Goal: Task Accomplishment & Management: Use online tool/utility

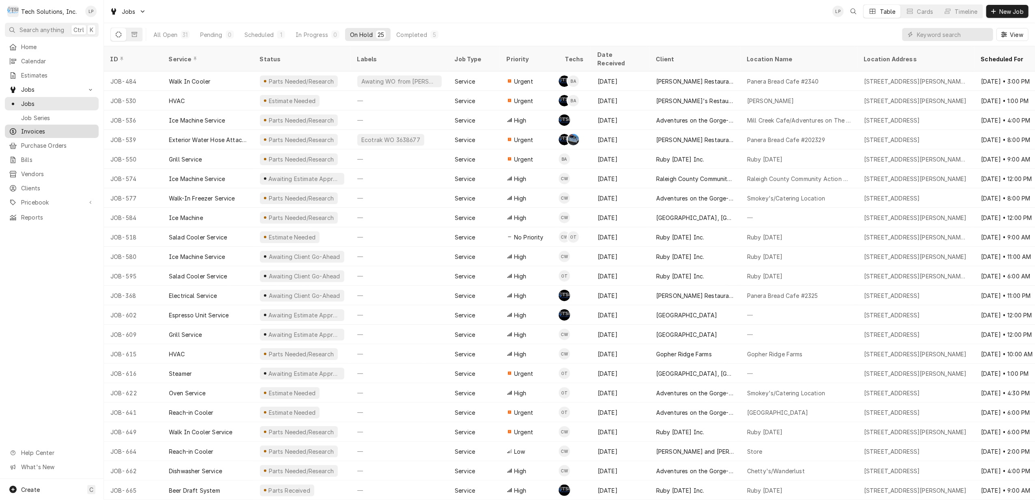
click at [35, 130] on span "Invoices" at bounding box center [57, 131] width 73 height 9
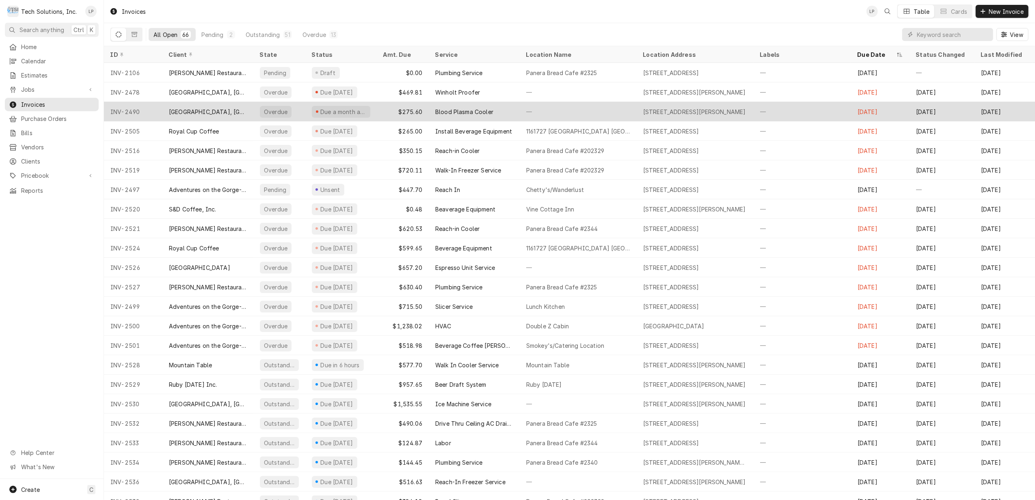
click at [210, 111] on div "[GEOGRAPHIC_DATA], [GEOGRAPHIC_DATA]" at bounding box center [208, 112] width 78 height 9
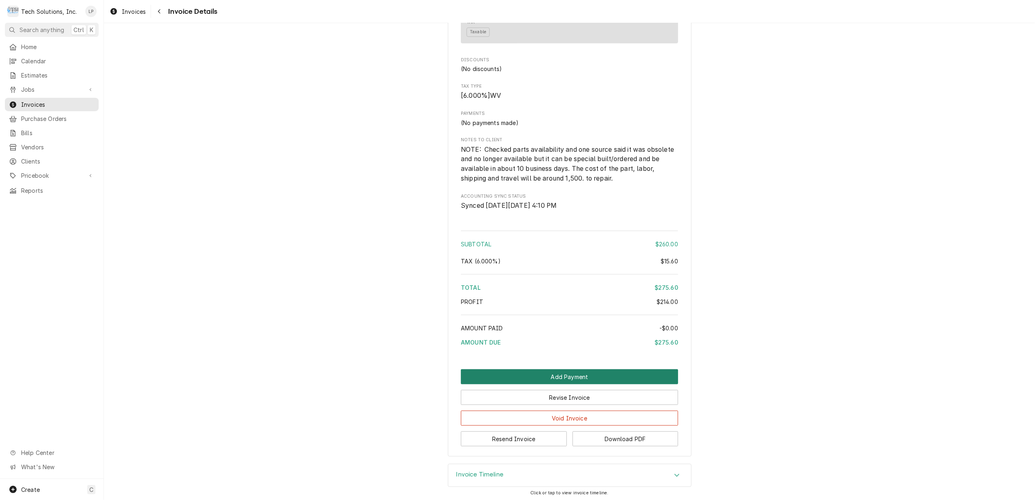
scroll to position [854, 0]
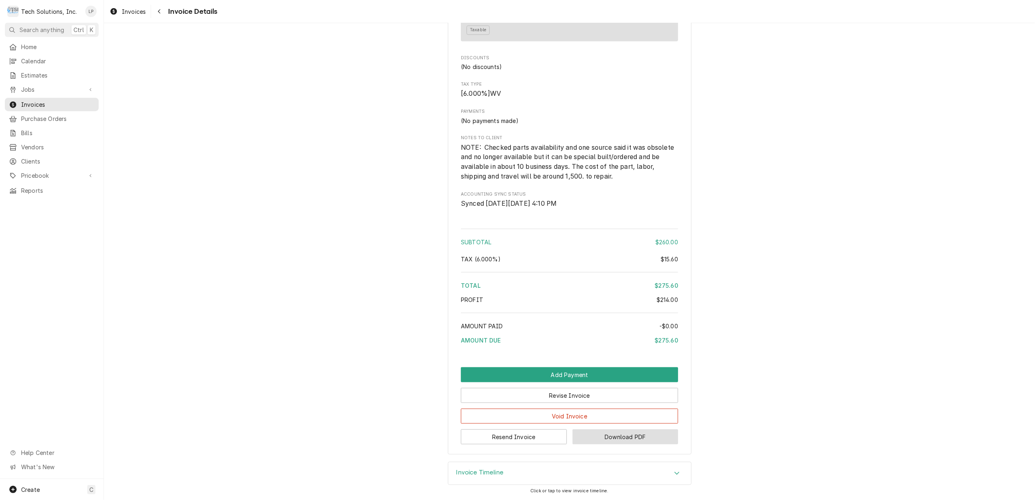
click at [625, 438] on button "Download PDF" at bounding box center [625, 436] width 106 height 15
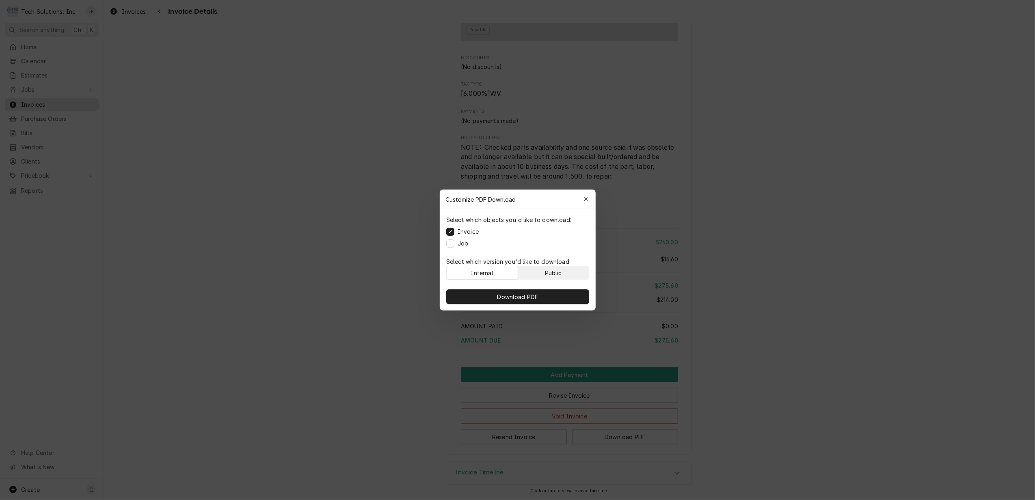
click at [550, 270] on div "Public" at bounding box center [552, 273] width 17 height 9
click at [528, 295] on span "Download PDF" at bounding box center [517, 297] width 44 height 9
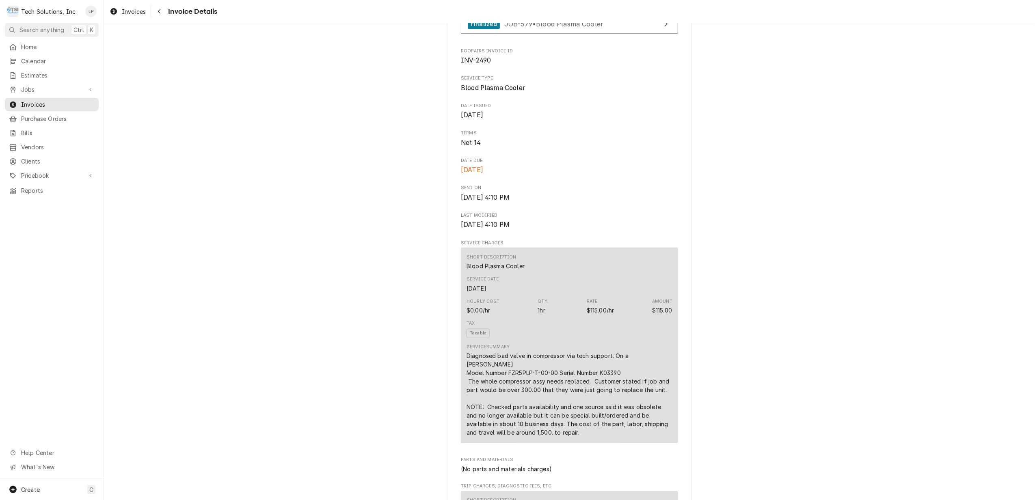
scroll to position [0, 0]
